Goal: Information Seeking & Learning: Find contact information

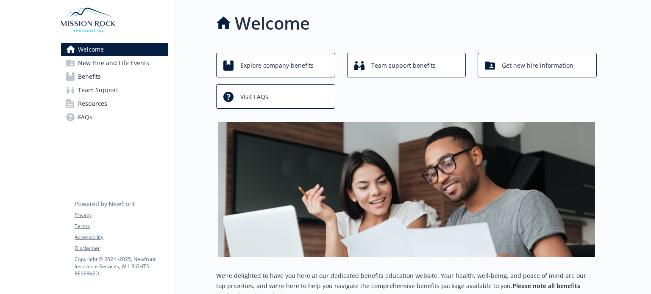
click at [89, 75] on span "Benefits" at bounding box center [89, 77] width 23 height 14
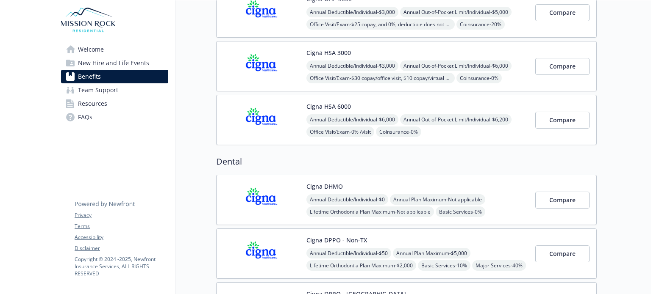
scroll to position [212, 0]
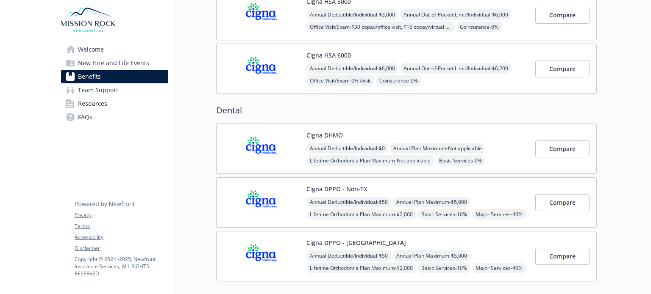
click at [313, 136] on button "Cigna DHMO" at bounding box center [324, 135] width 36 height 9
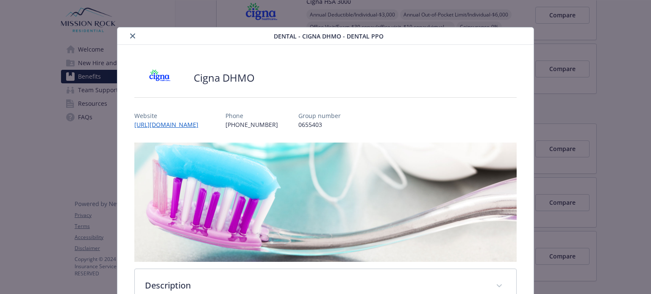
scroll to position [25, 0]
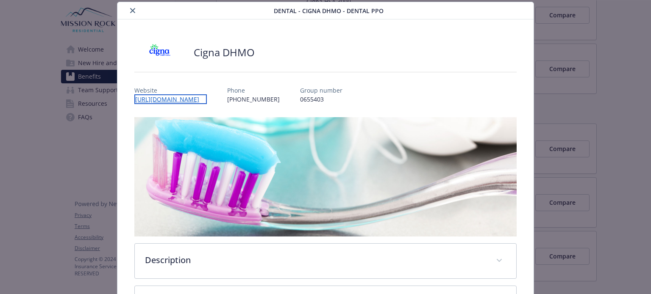
click at [152, 96] on link "[URL][DOMAIN_NAME]" at bounding box center [170, 99] width 72 height 10
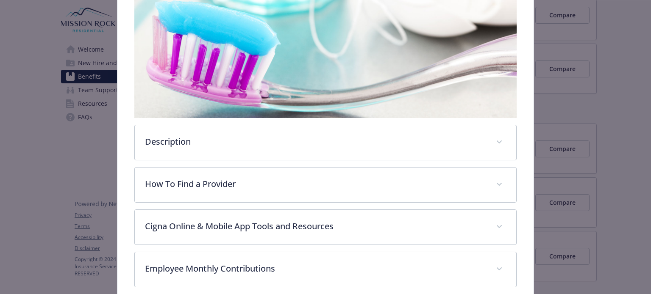
scroll to position [195, 0]
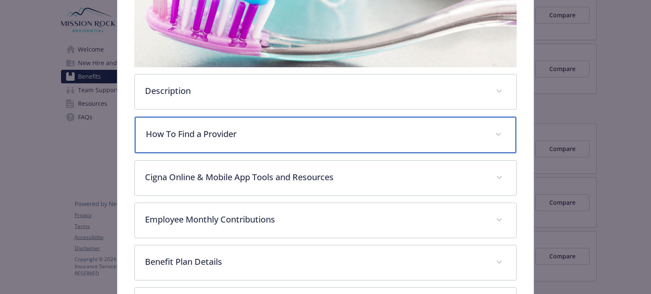
click at [204, 128] on p "How To Find a Provider" at bounding box center [315, 134] width 338 height 13
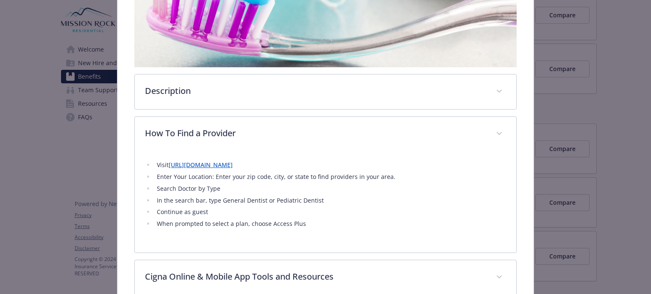
click at [228, 164] on link "[URL][DOMAIN_NAME]" at bounding box center [201, 165] width 64 height 8
